Goal: Entertainment & Leisure: Consume media (video, audio)

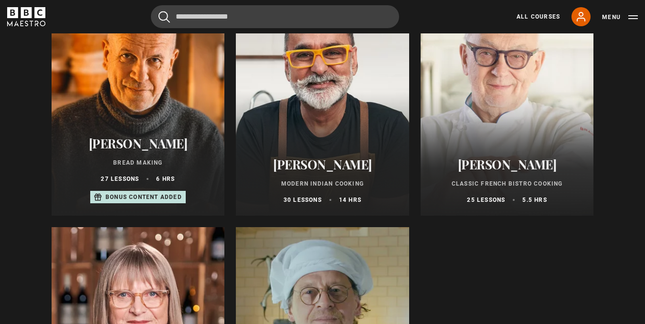
scroll to position [406, 0]
click at [517, 138] on div at bounding box center [507, 100] width 173 height 229
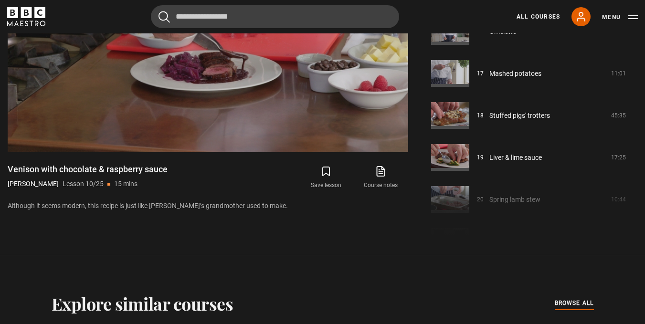
scroll to position [696, 0]
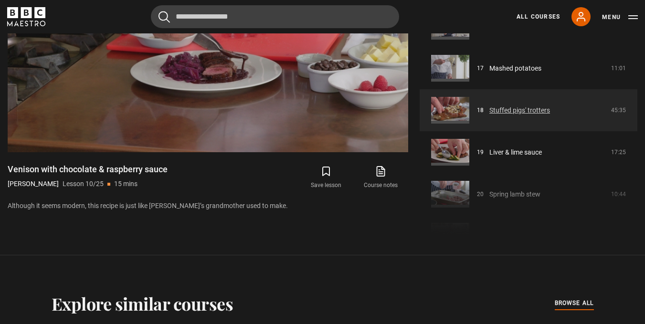
click at [516, 113] on link "Stuffed pigs' trotters" at bounding box center [519, 110] width 61 height 10
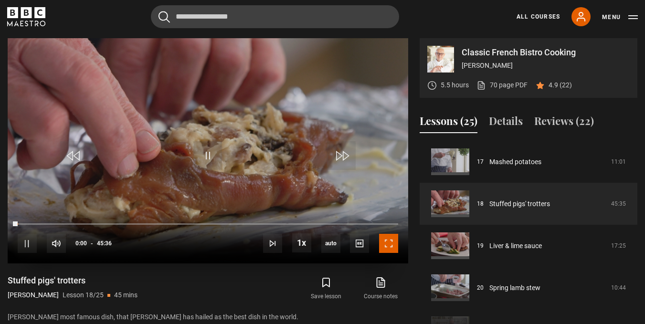
click at [389, 241] on span "Video Player" at bounding box center [388, 243] width 19 height 19
